Goal: Transaction & Acquisition: Purchase product/service

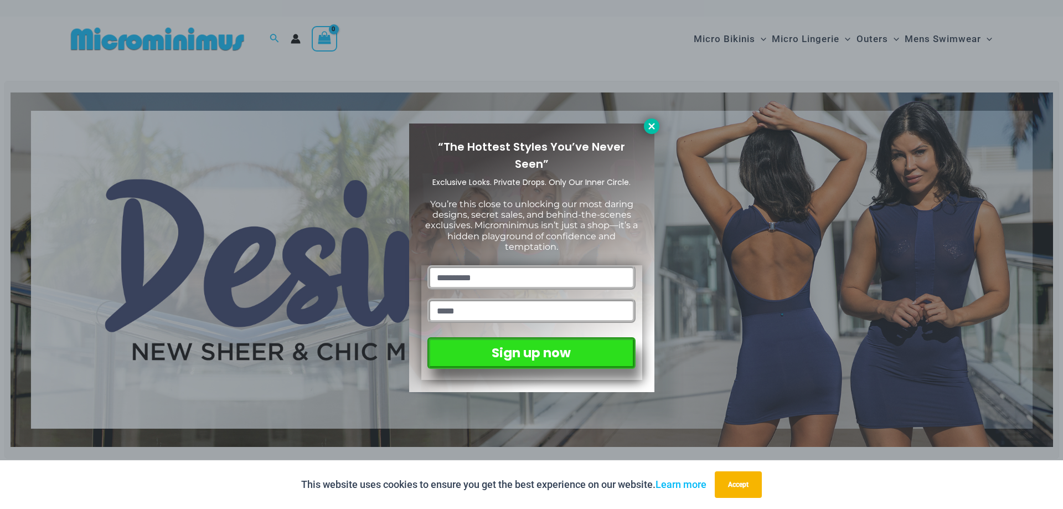
click at [656, 123] on icon at bounding box center [652, 126] width 10 height 10
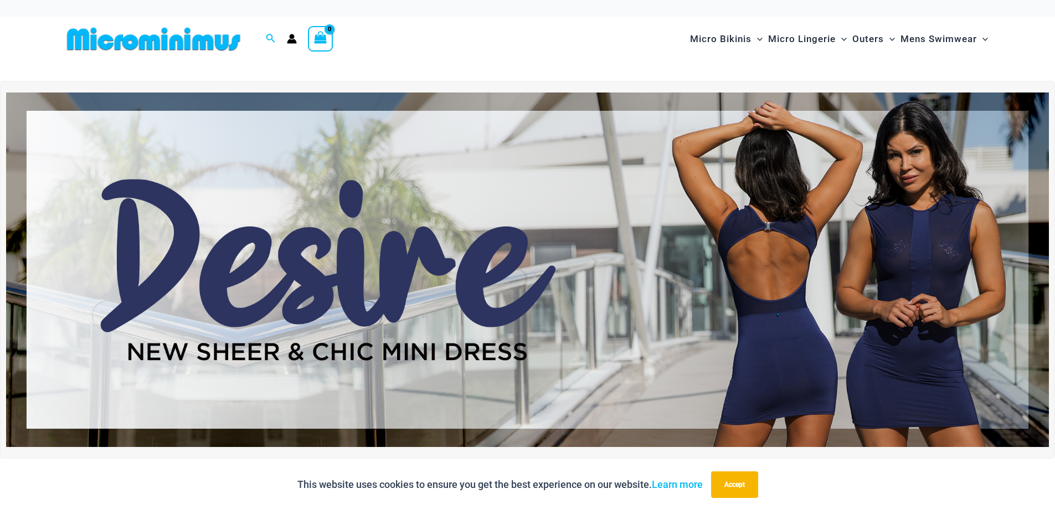
click at [482, 271] on img at bounding box center [527, 269] width 1042 height 354
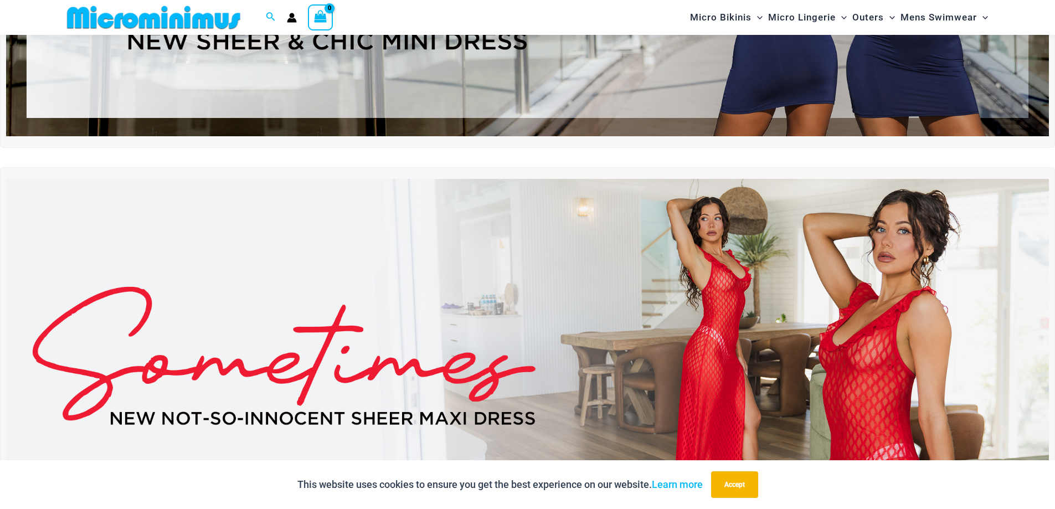
scroll to position [322, 0]
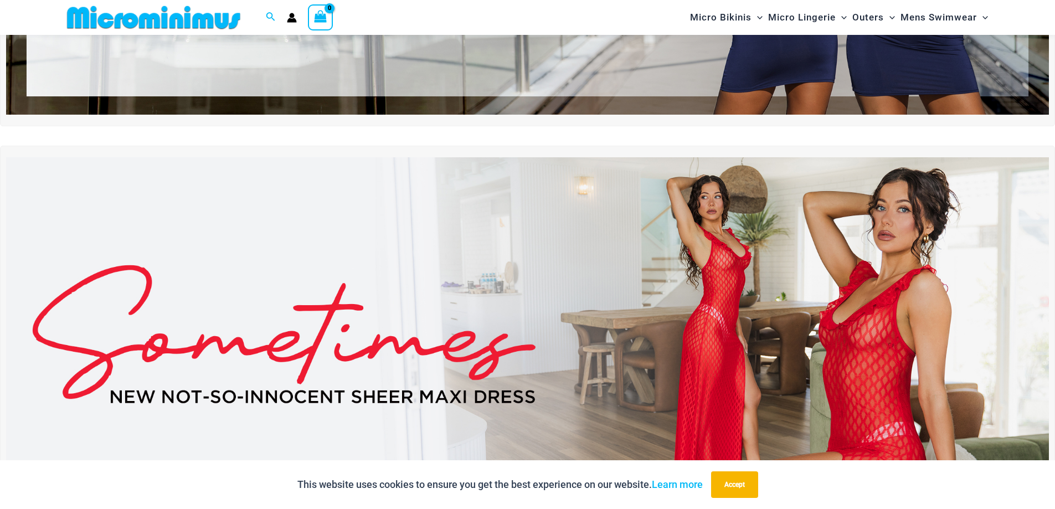
click at [636, 314] on img at bounding box center [527, 334] width 1042 height 354
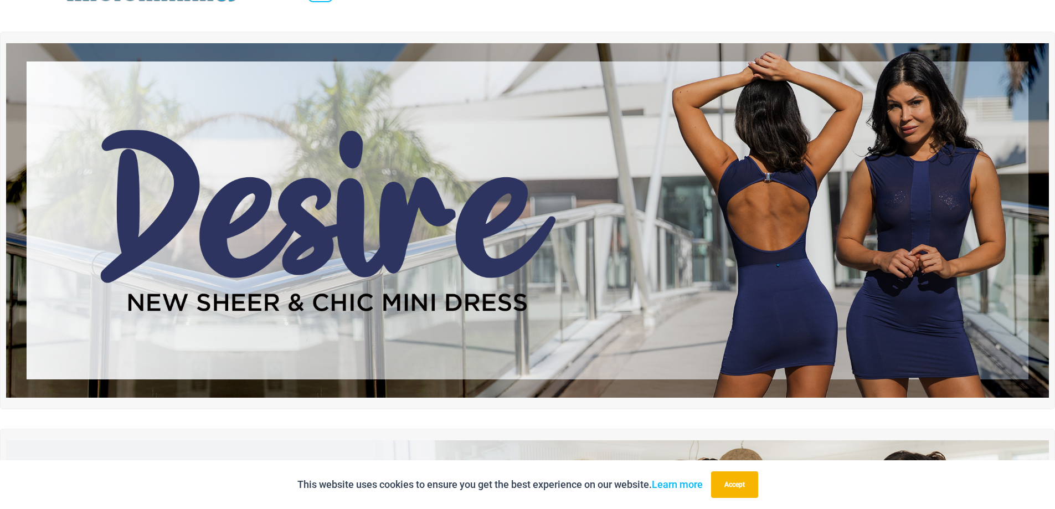
scroll to position [0, 0]
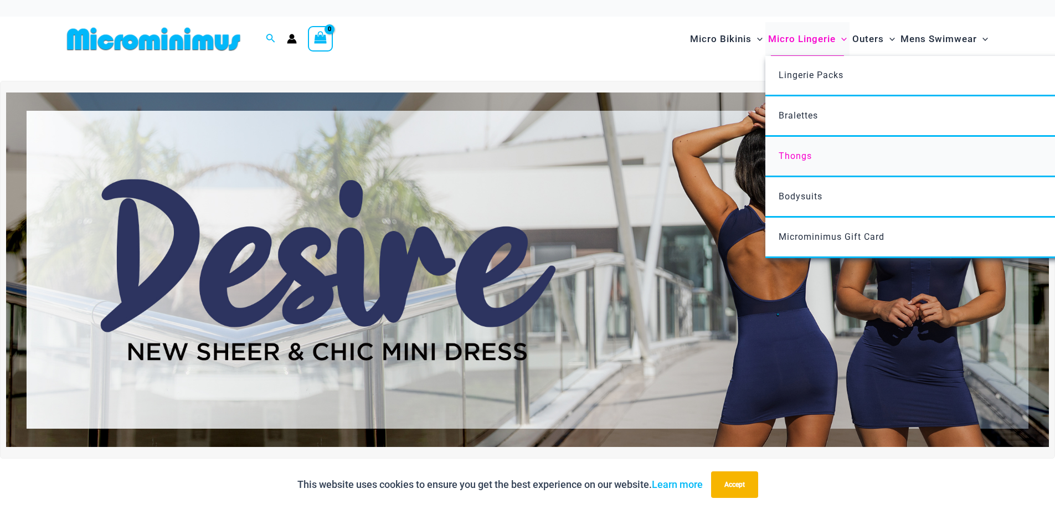
click at [796, 152] on span "Thongs" at bounding box center [794, 156] width 33 height 11
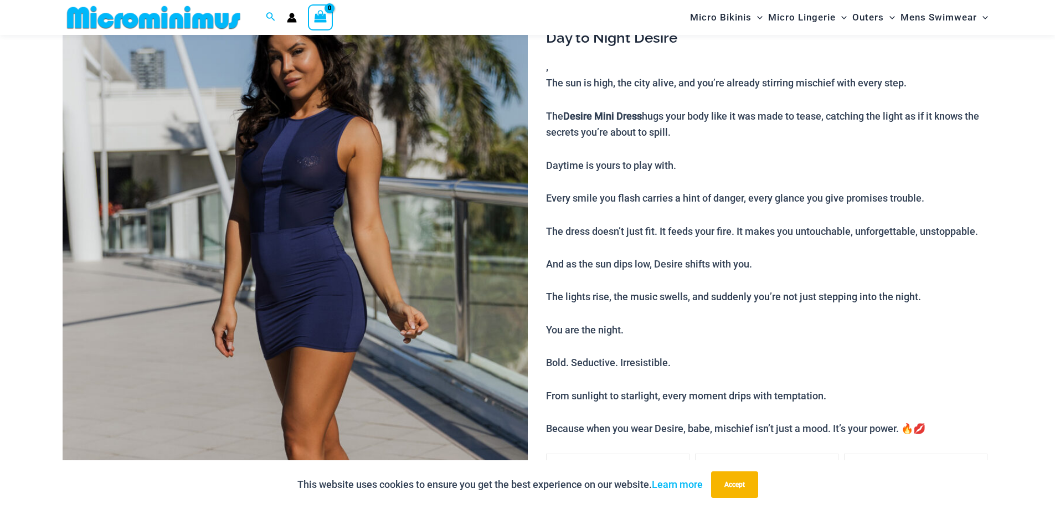
scroll to position [108, 0]
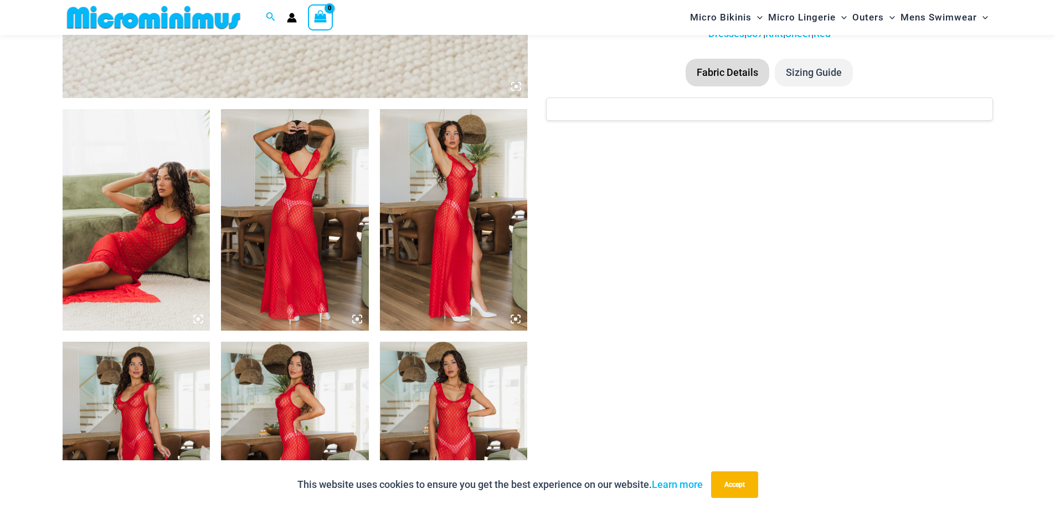
scroll to position [709, 0]
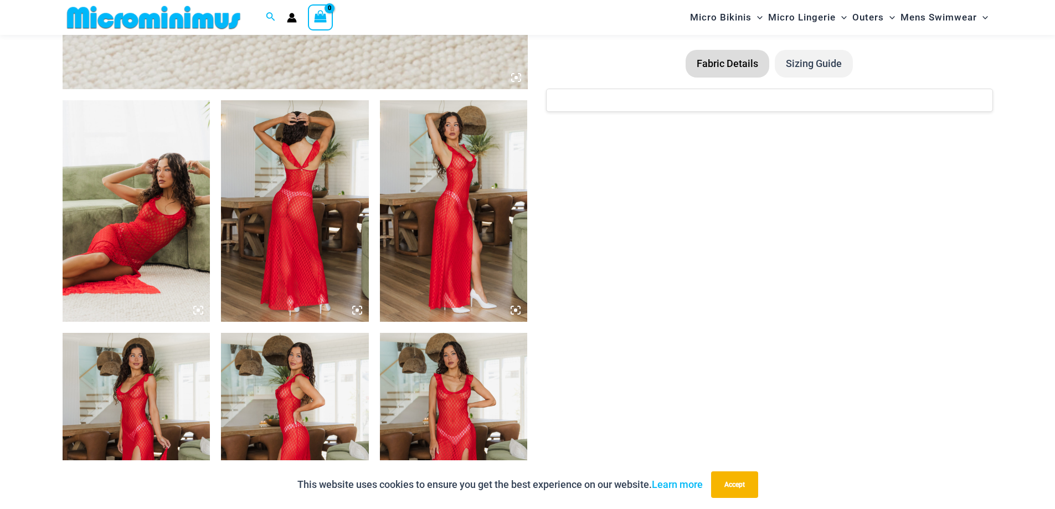
click at [328, 238] on img at bounding box center [295, 210] width 148 height 221
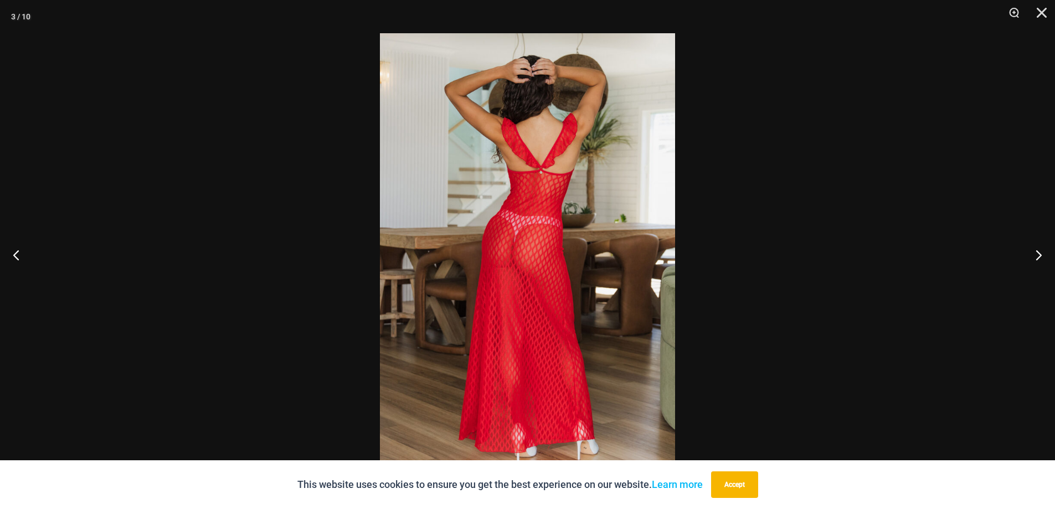
click at [497, 255] on img at bounding box center [527, 254] width 295 height 442
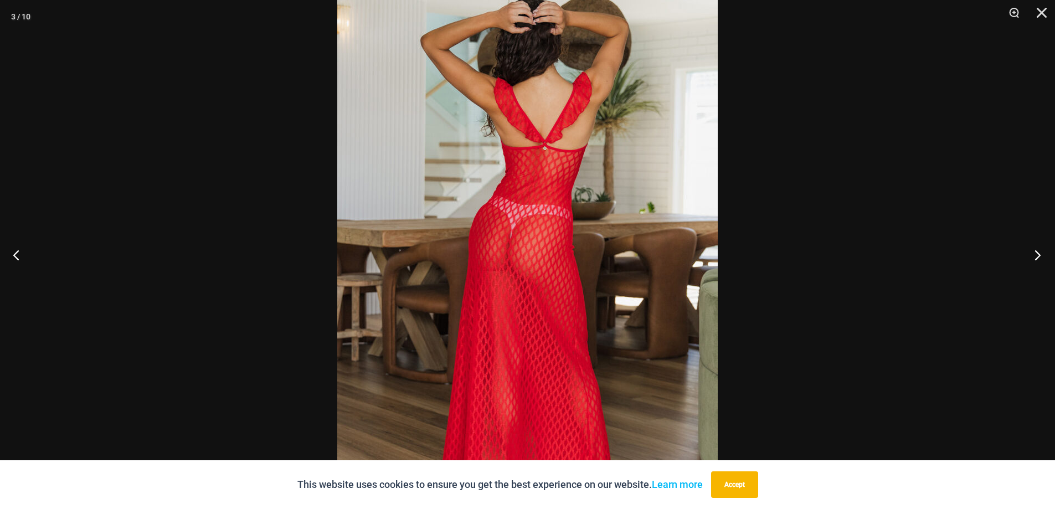
click at [1035, 257] on button "Next" at bounding box center [1034, 254] width 42 height 55
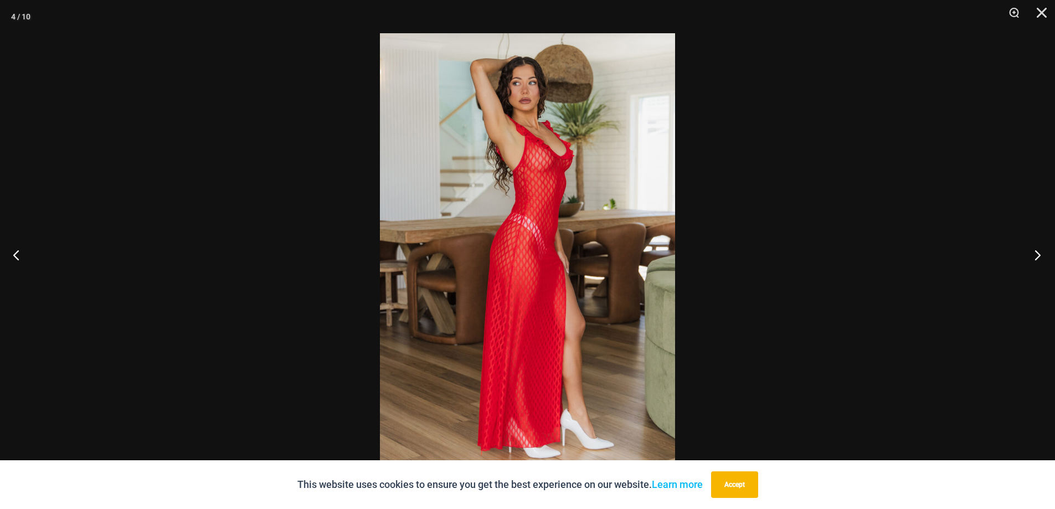
click at [1035, 257] on button "Next" at bounding box center [1034, 254] width 42 height 55
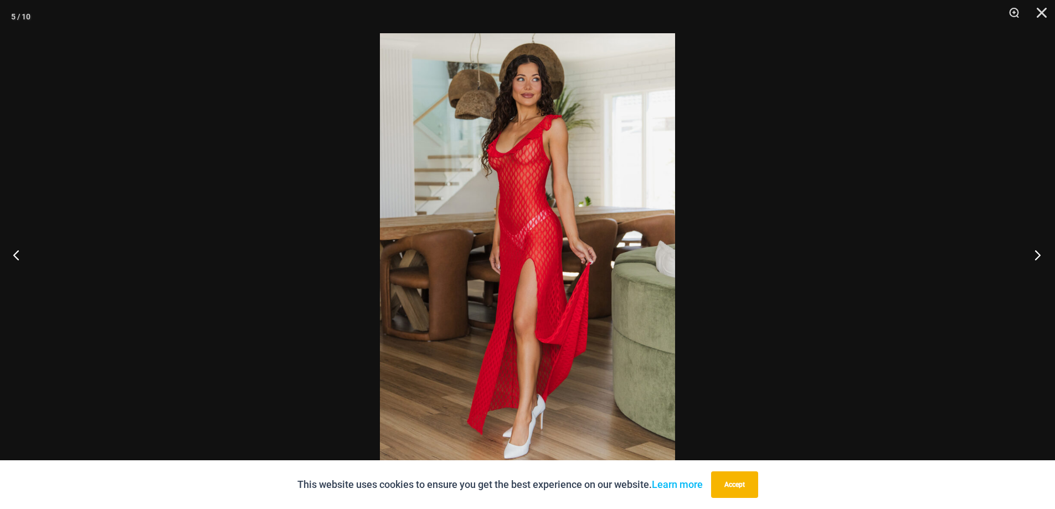
click at [1035, 257] on button "Next" at bounding box center [1034, 254] width 42 height 55
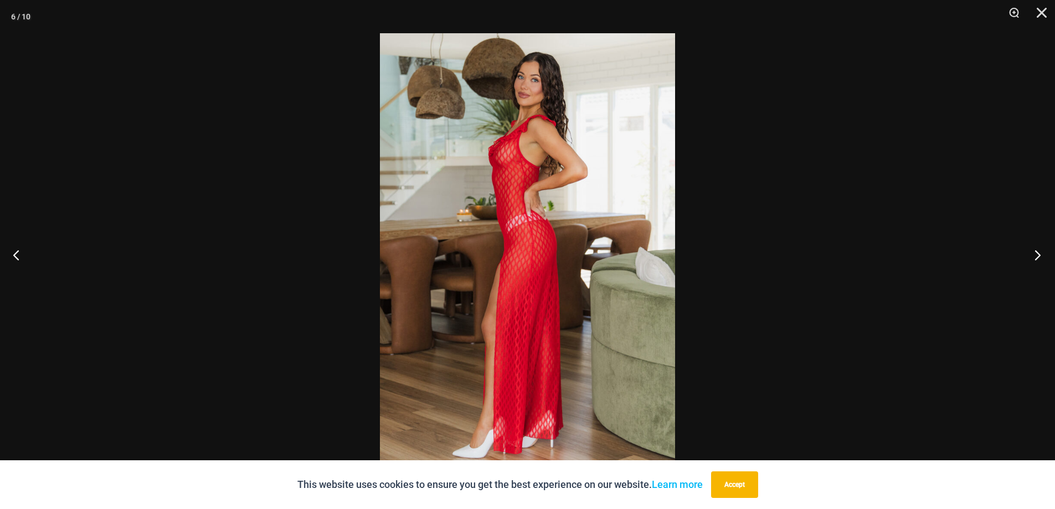
click at [1035, 257] on button "Next" at bounding box center [1034, 254] width 42 height 55
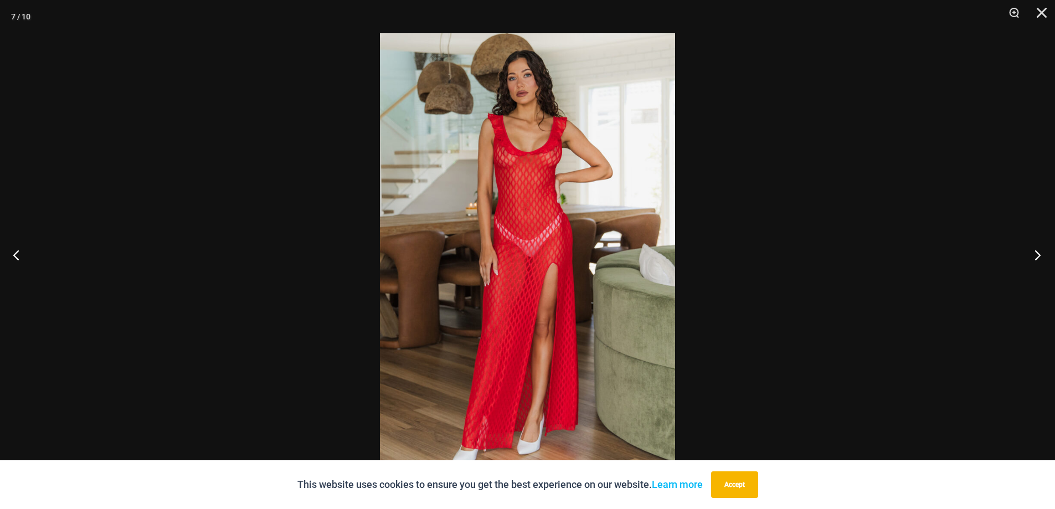
click at [1035, 257] on button "Next" at bounding box center [1034, 254] width 42 height 55
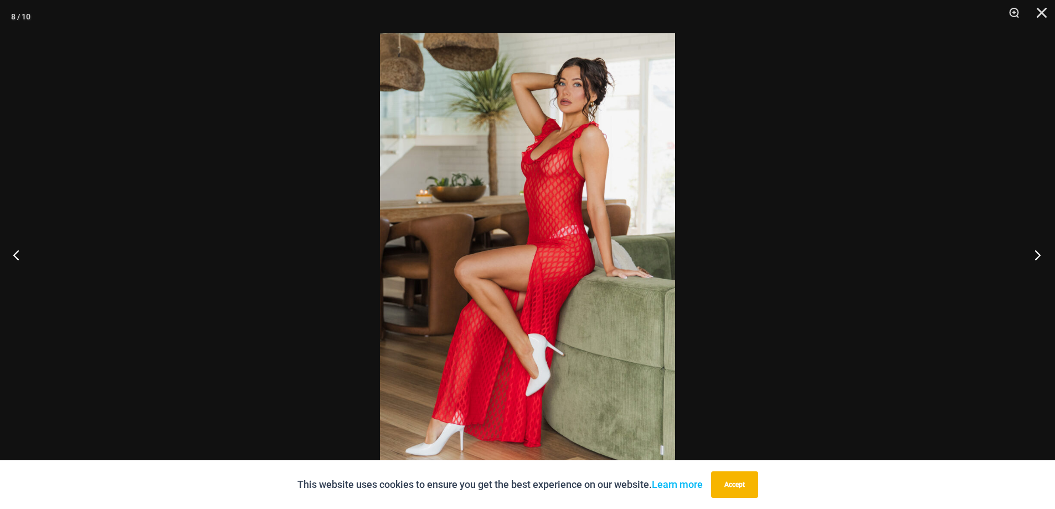
click at [1035, 257] on button "Next" at bounding box center [1034, 254] width 42 height 55
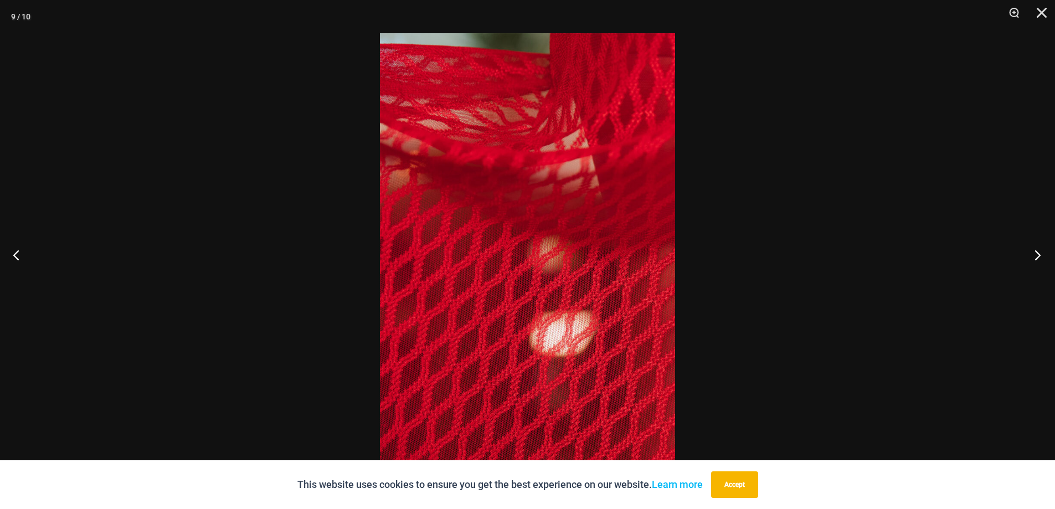
click at [1035, 257] on button "Next" at bounding box center [1034, 254] width 42 height 55
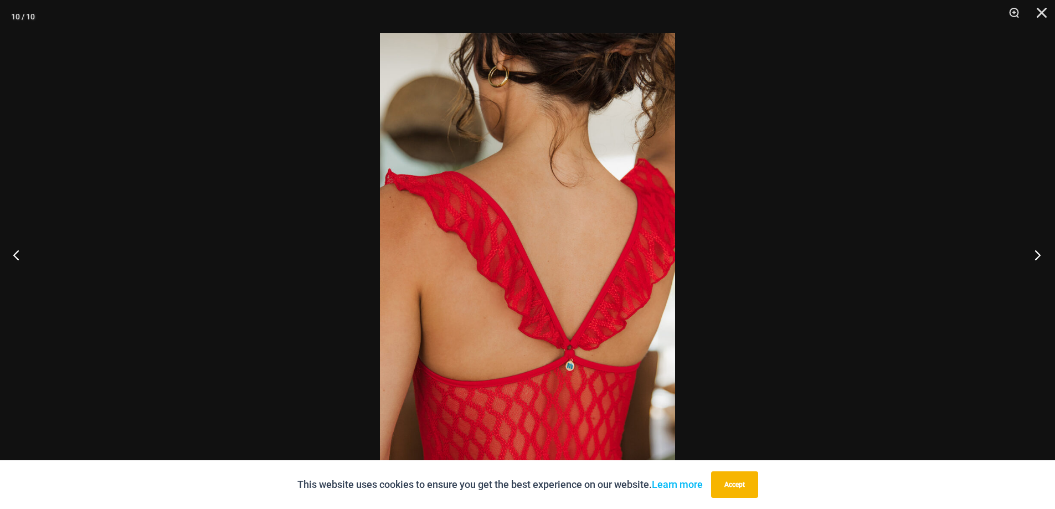
click at [1035, 257] on button "Next" at bounding box center [1034, 254] width 42 height 55
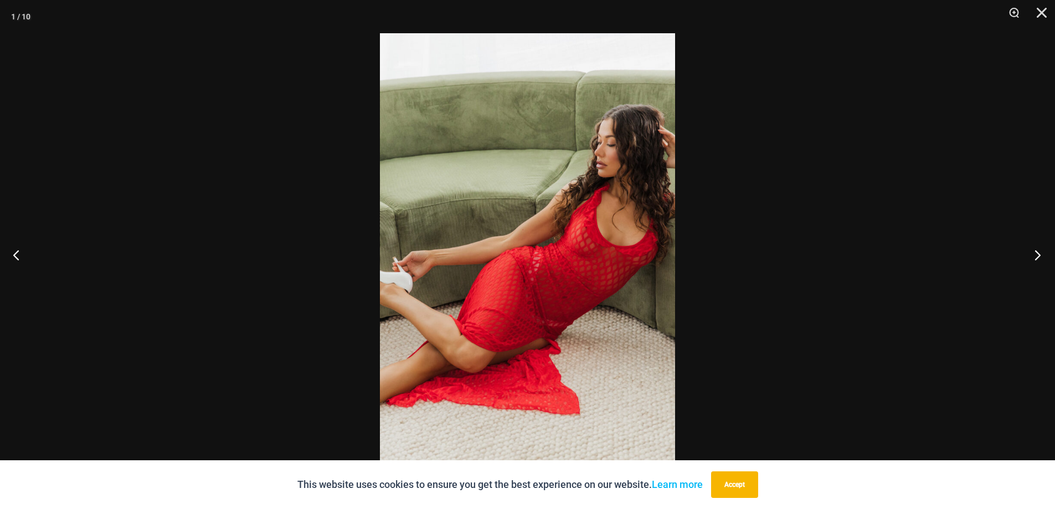
click at [1030, 257] on button "Next" at bounding box center [1034, 254] width 42 height 55
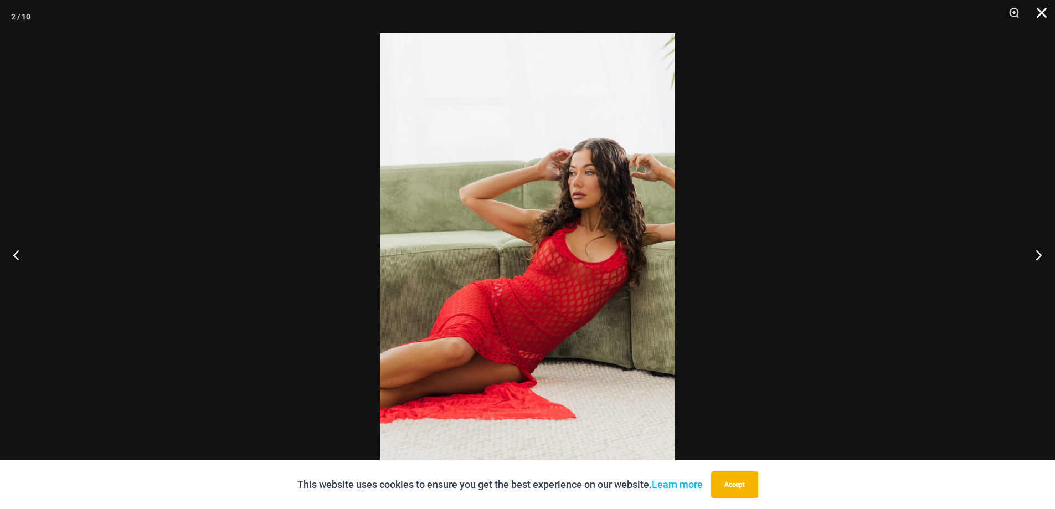
click at [1042, 18] on button "Close" at bounding box center [1038, 16] width 28 height 33
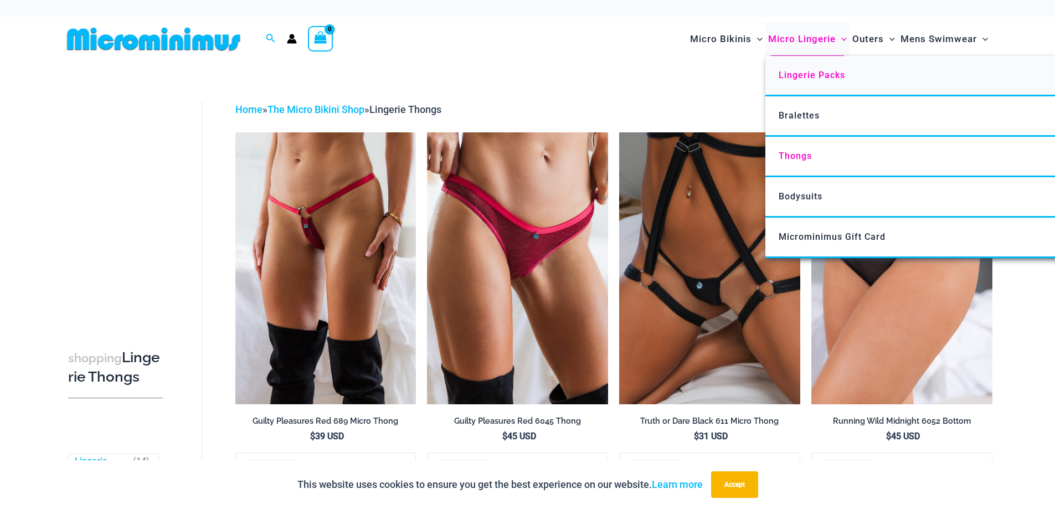
click at [801, 78] on span "Lingerie Packs" at bounding box center [811, 75] width 66 height 11
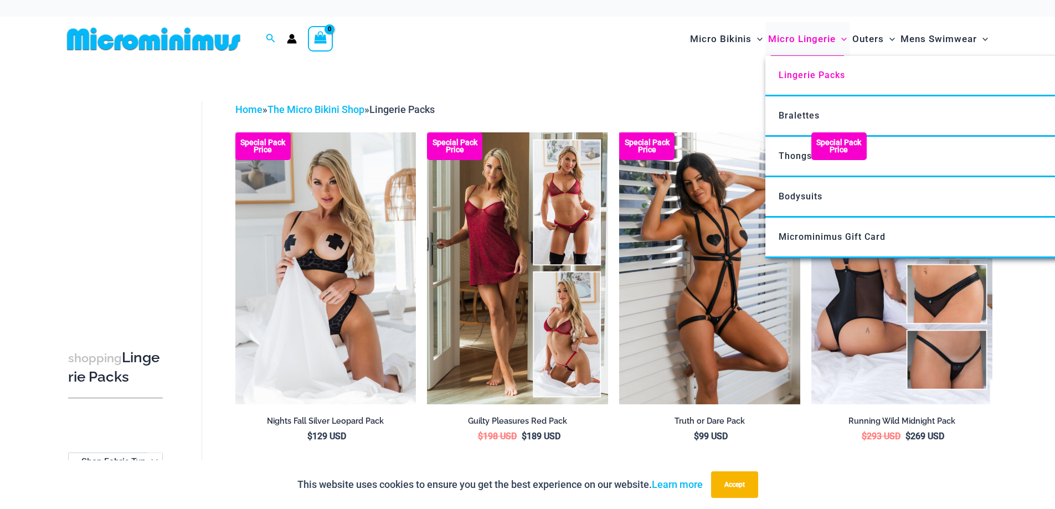
click at [792, 39] on span "Micro Lingerie" at bounding box center [802, 39] width 68 height 28
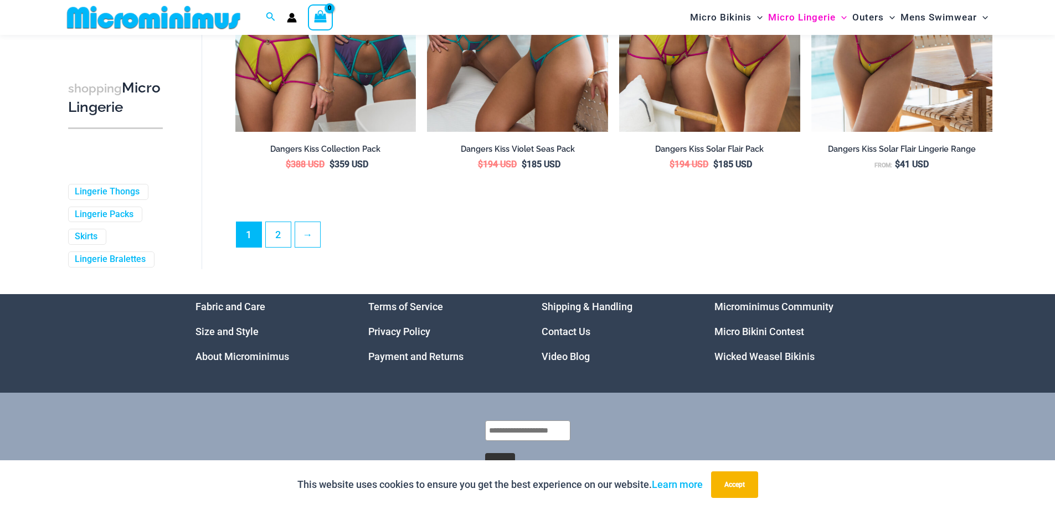
scroll to position [2990, 0]
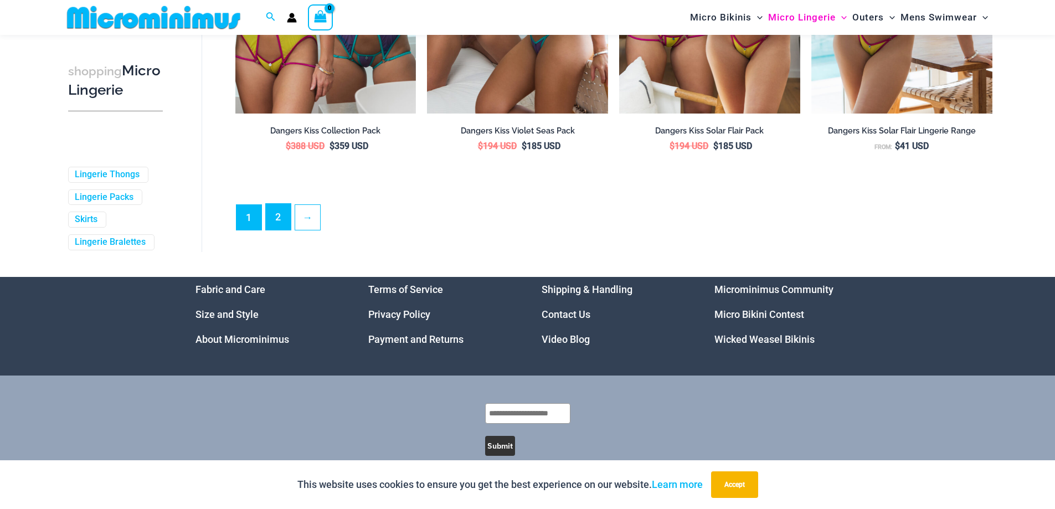
click at [279, 230] on link "2" at bounding box center [278, 217] width 25 height 26
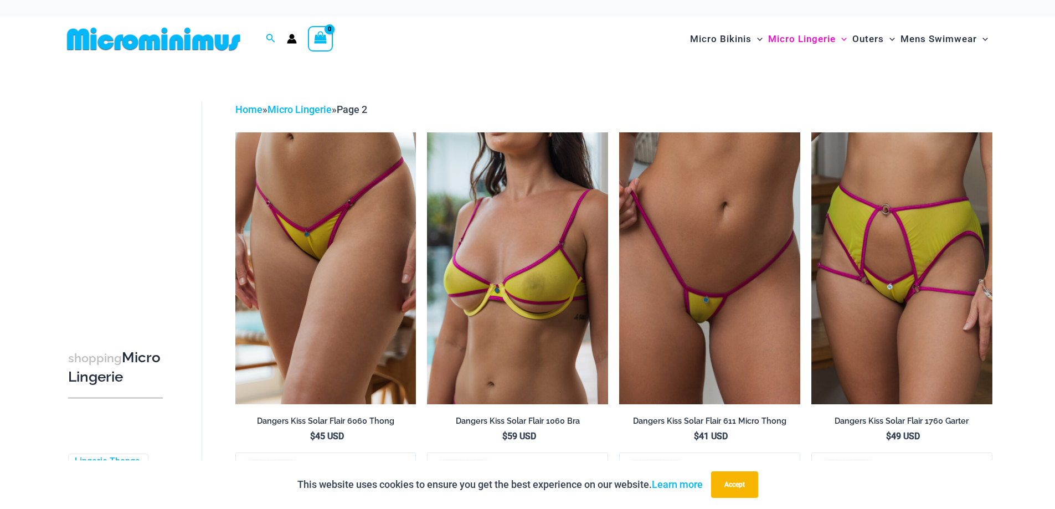
click at [149, 38] on img at bounding box center [154, 39] width 182 height 25
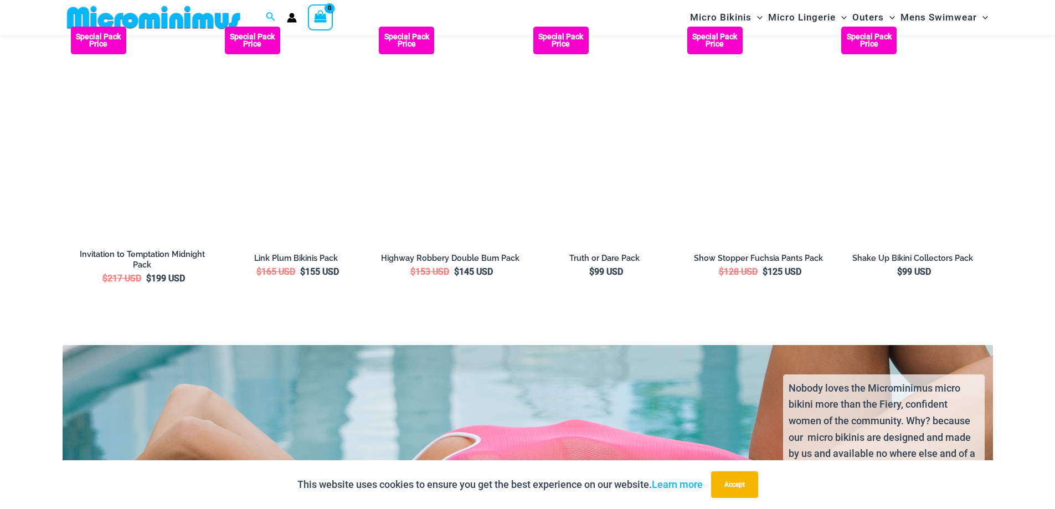
scroll to position [2206, 0]
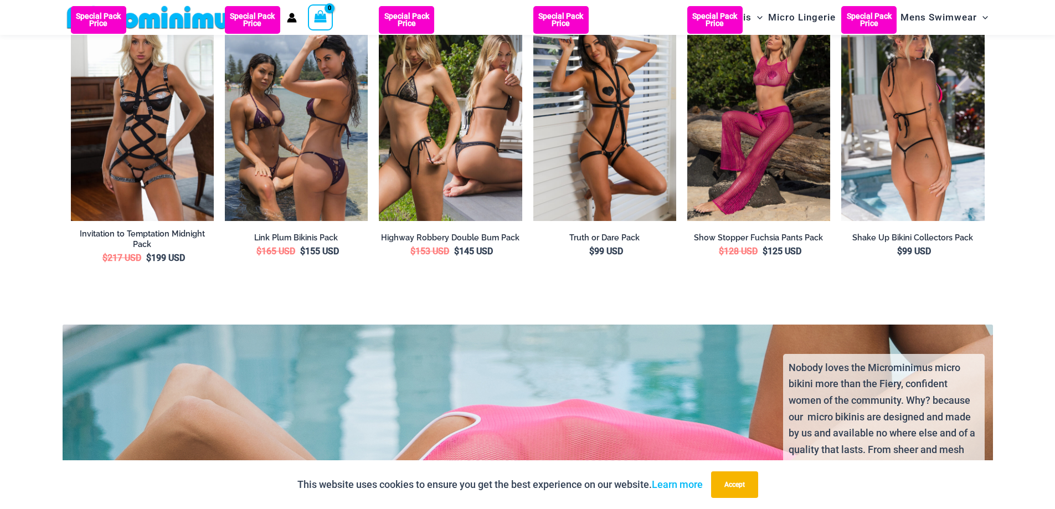
click at [894, 180] on img at bounding box center [912, 113] width 143 height 215
